Goal: Communication & Community: Participate in discussion

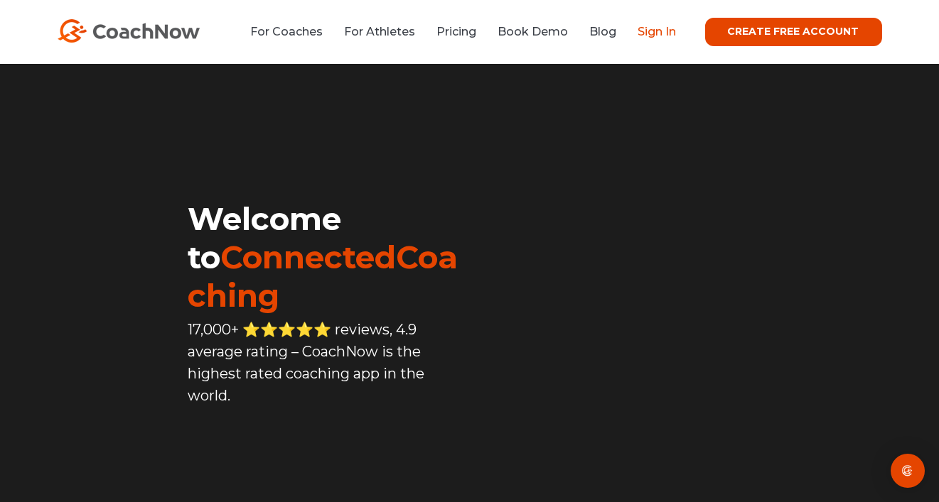
click at [675, 32] on link "Sign In" at bounding box center [657, 32] width 38 height 14
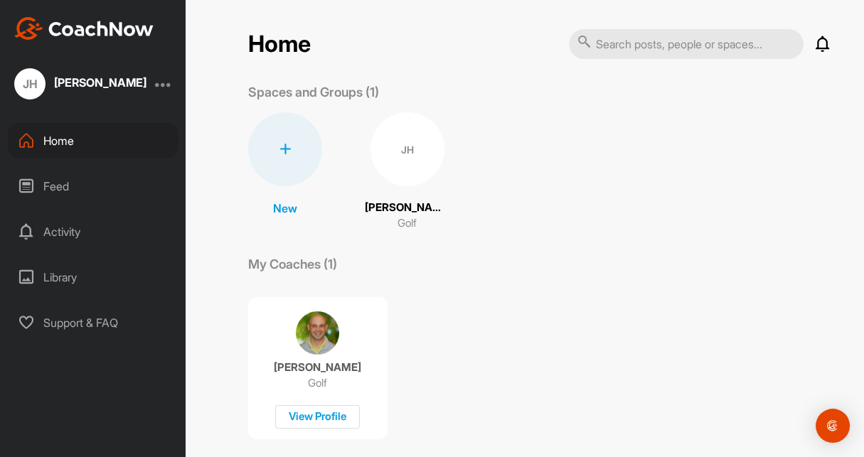
click at [814, 43] on icon at bounding box center [822, 44] width 17 height 17
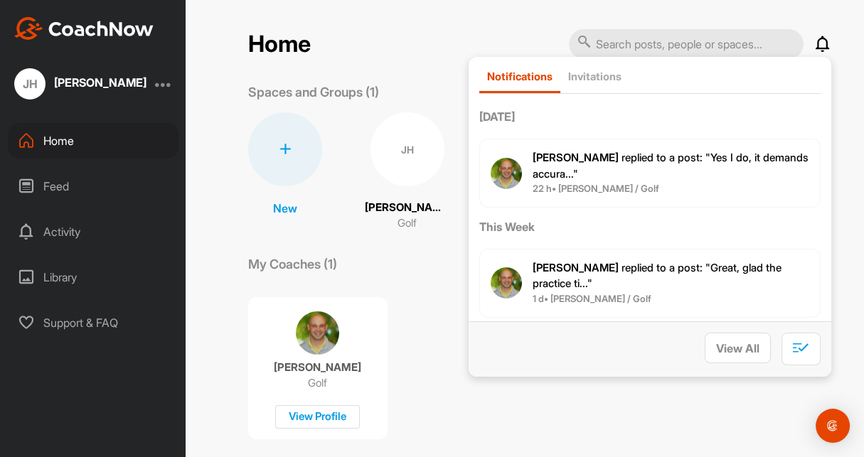
click at [625, 152] on span "Mike P. replied to a post : "Yes I do, it demands accura..."" at bounding box center [670, 166] width 276 height 30
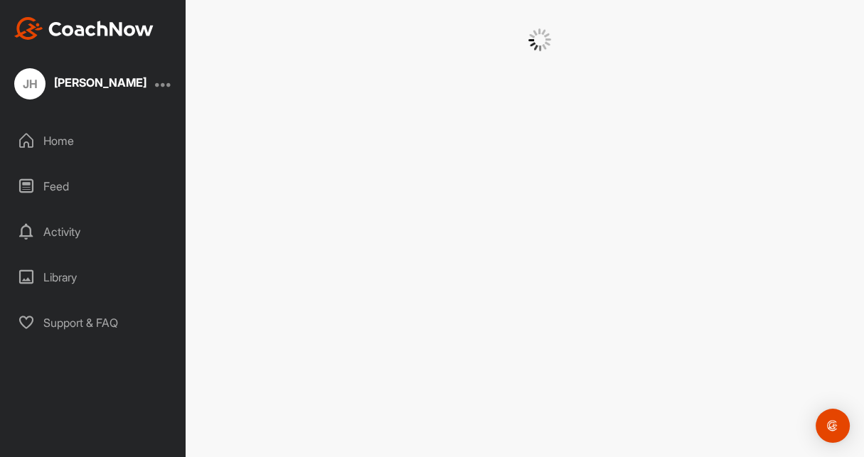
click at [495, 171] on div at bounding box center [539, 228] width 649 height 457
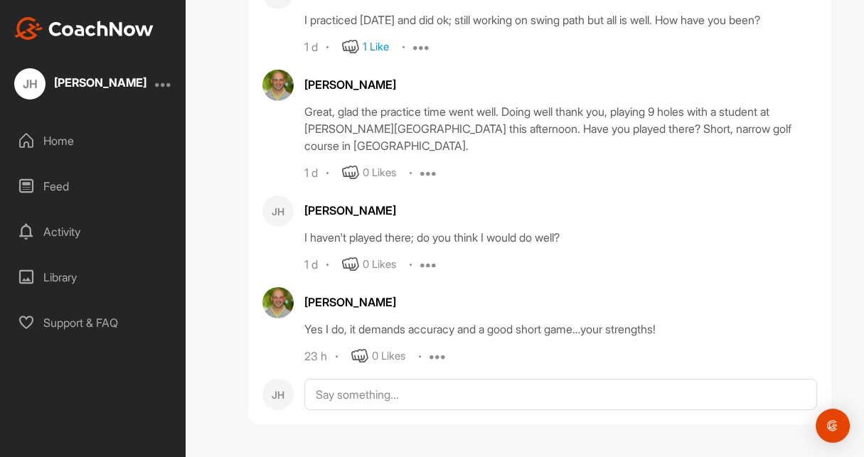
scroll to position [106447, 0]
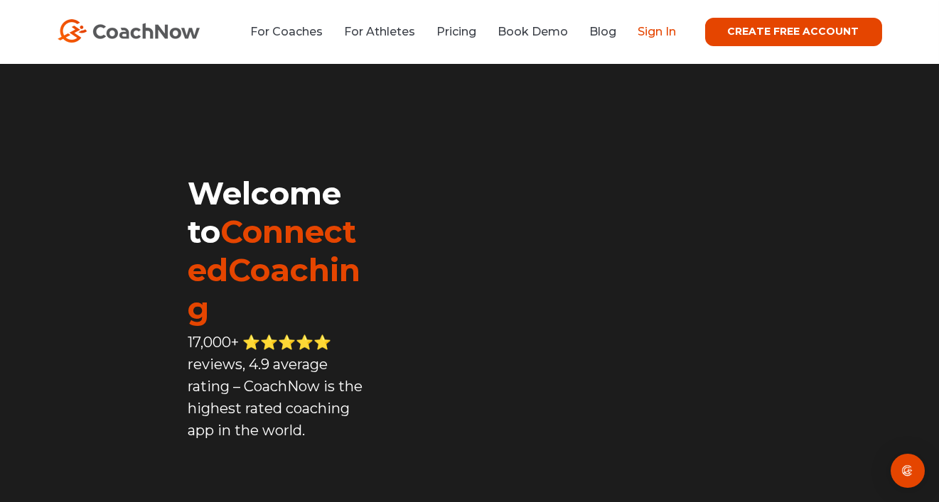
click at [665, 29] on link "Sign In" at bounding box center [657, 32] width 38 height 14
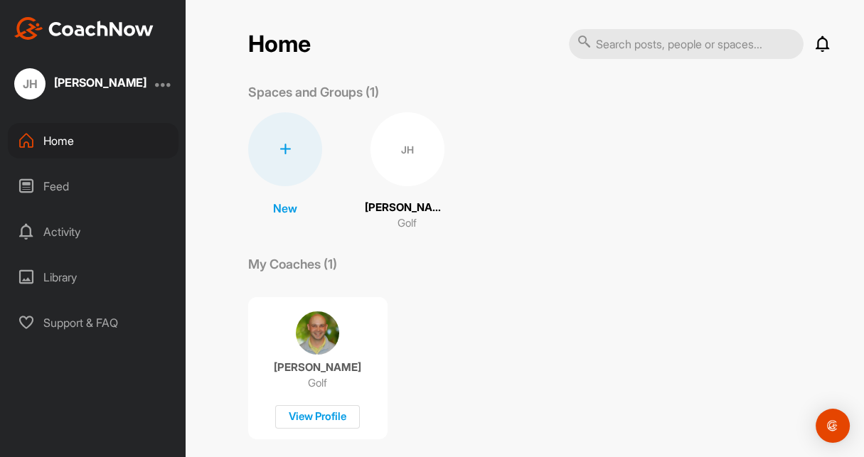
click at [814, 45] on icon at bounding box center [822, 44] width 17 height 17
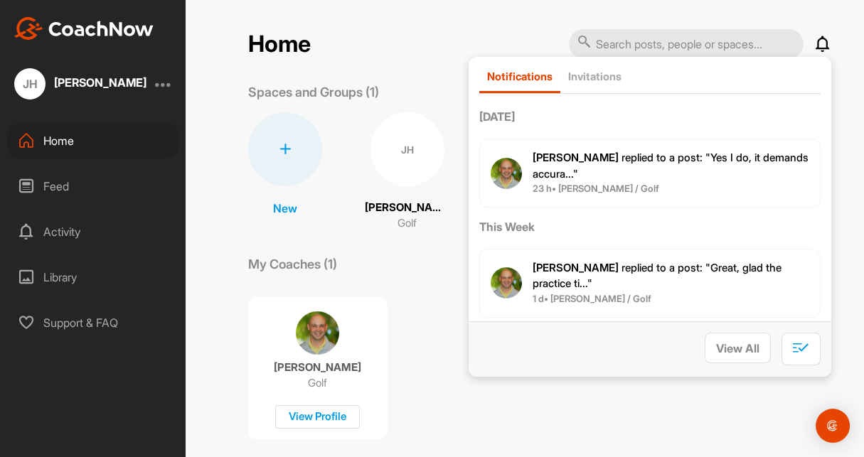
click at [662, 158] on span "Mike P. replied to a post : "Yes I do, it demands accura..."" at bounding box center [670, 166] width 276 height 30
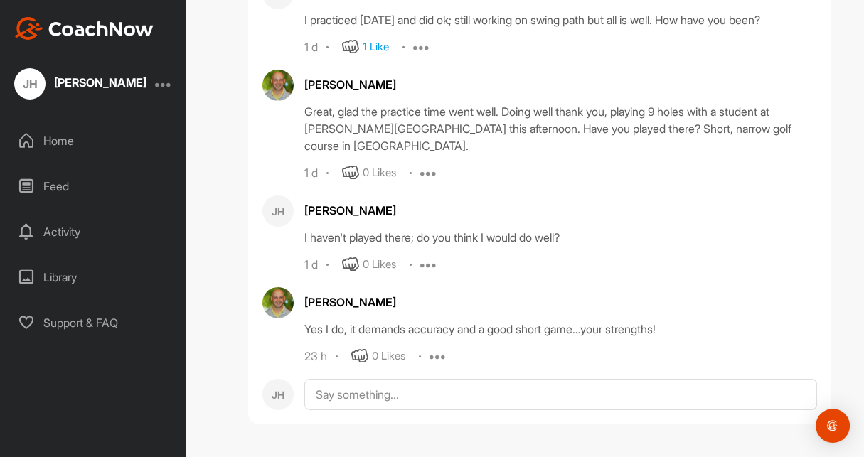
scroll to position [106447, 0]
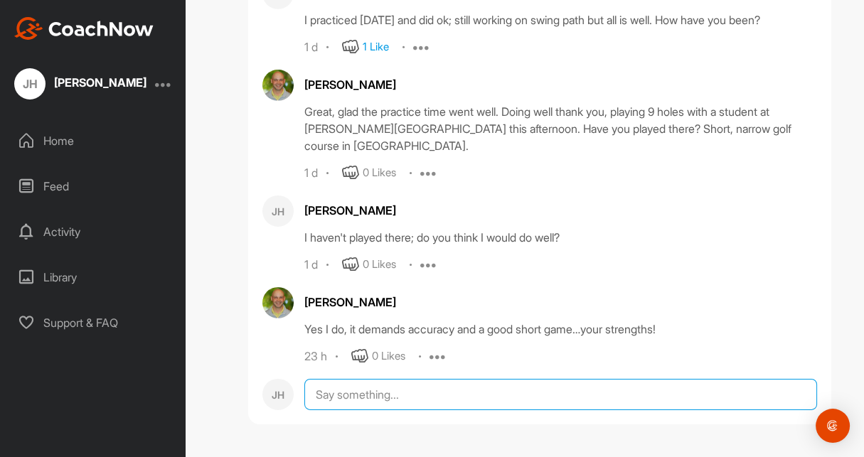
click at [360, 394] on textarea at bounding box center [560, 394] width 512 height 31
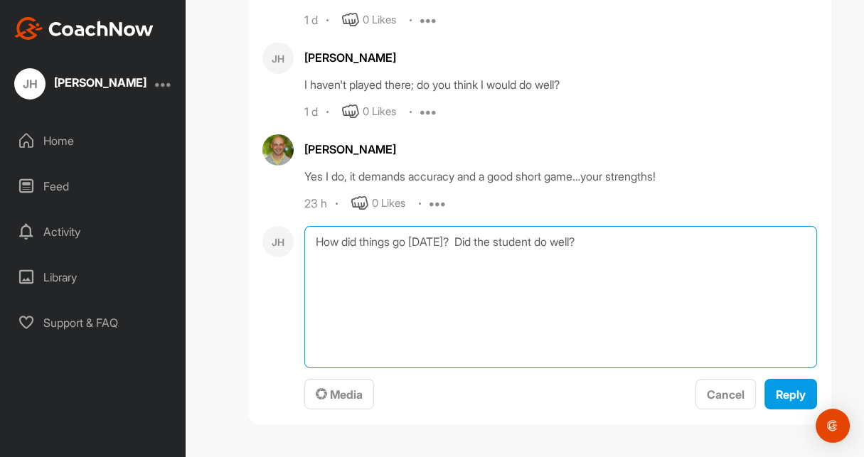
scroll to position [106598, 0]
type textarea "How did things go [DATE]? Did the student do well?"
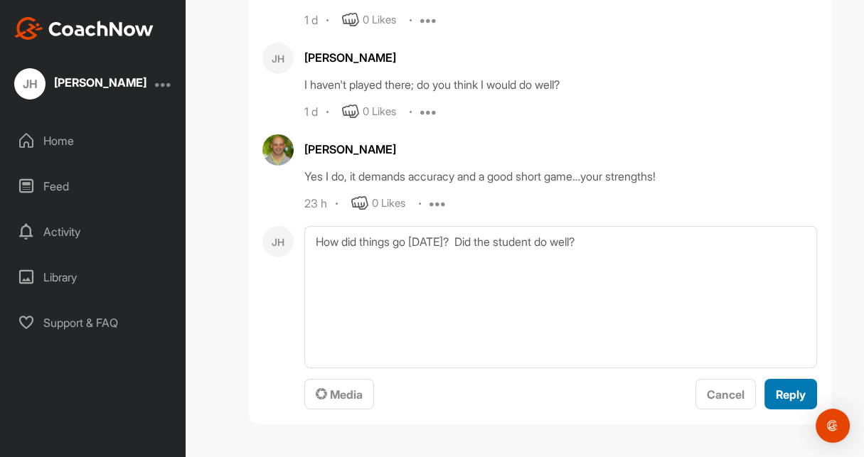
click at [796, 397] on span "Reply" at bounding box center [790, 394] width 30 height 14
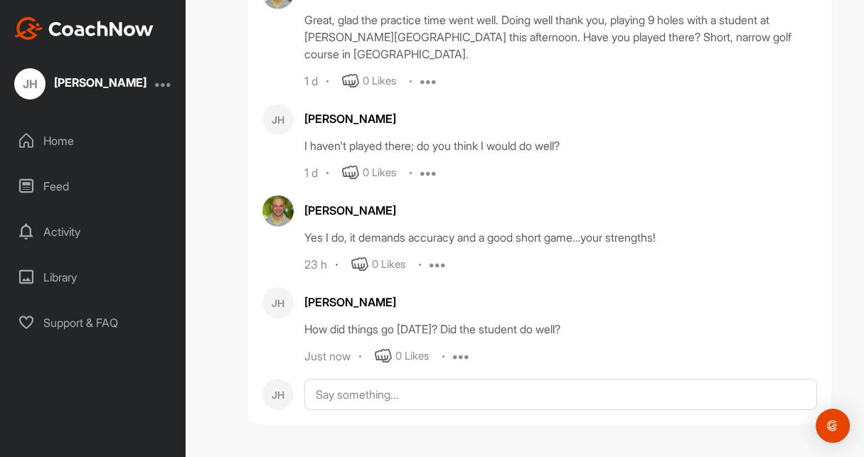
scroll to position [106538, 0]
click at [146, 381] on div "JH Justin Hrebiniak Home Feed Activity Library Support & FAQ" at bounding box center [92, 228] width 185 height 457
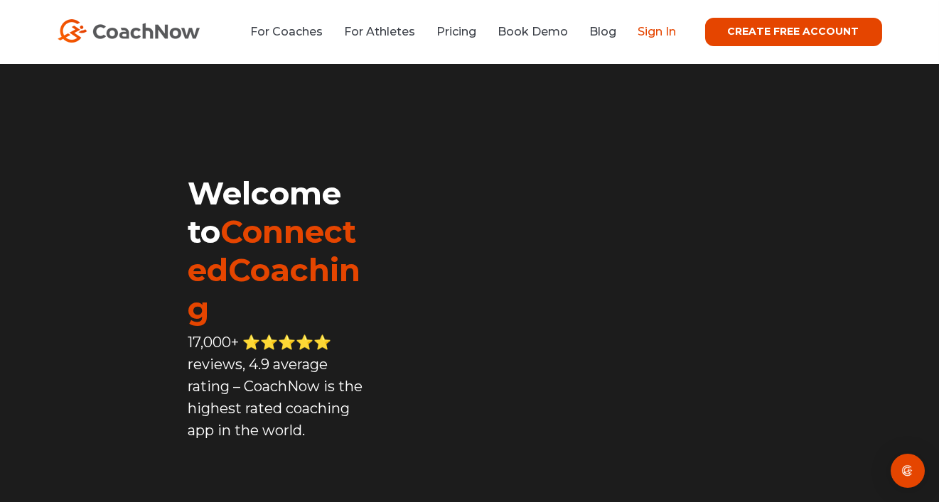
click at [671, 28] on link "Sign In" at bounding box center [657, 32] width 38 height 14
click at [653, 33] on link "Sign In" at bounding box center [657, 32] width 38 height 14
click at [662, 28] on link "Sign In" at bounding box center [657, 32] width 38 height 14
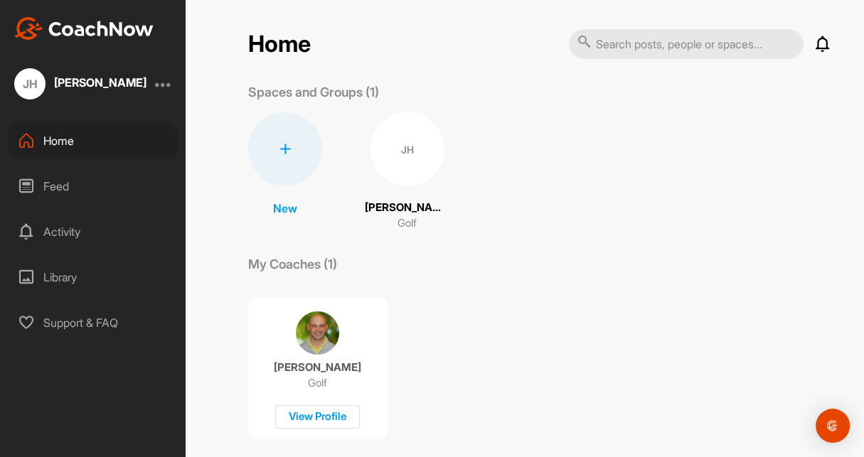
click at [816, 41] on icon at bounding box center [822, 44] width 17 height 17
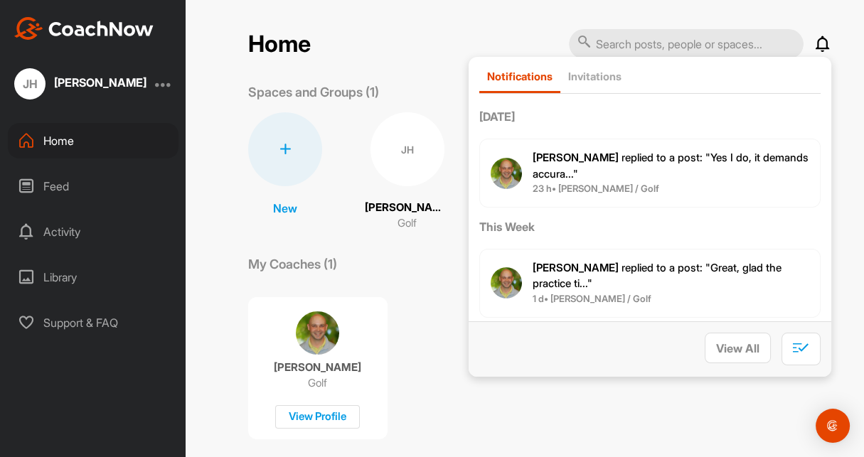
click at [688, 158] on span "[PERSON_NAME] replied to a post : "Yes I do, it demands accura..."" at bounding box center [670, 166] width 276 height 30
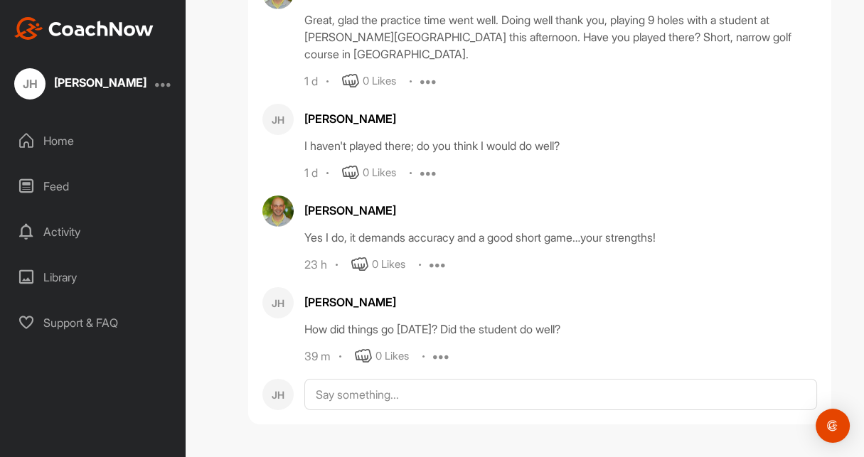
scroll to position [106538, 0]
